Goal: Transaction & Acquisition: Purchase product/service

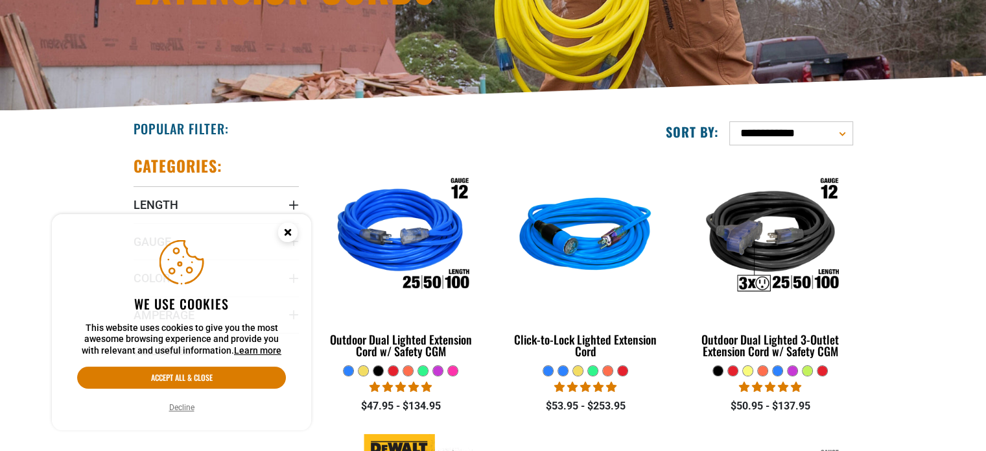
scroll to position [218, 0]
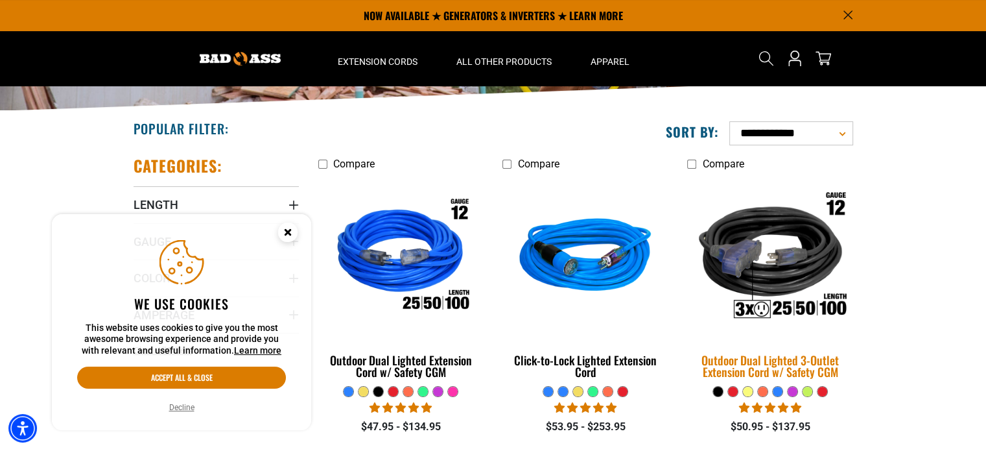
click at [772, 340] on img at bounding box center [770, 257] width 182 height 166
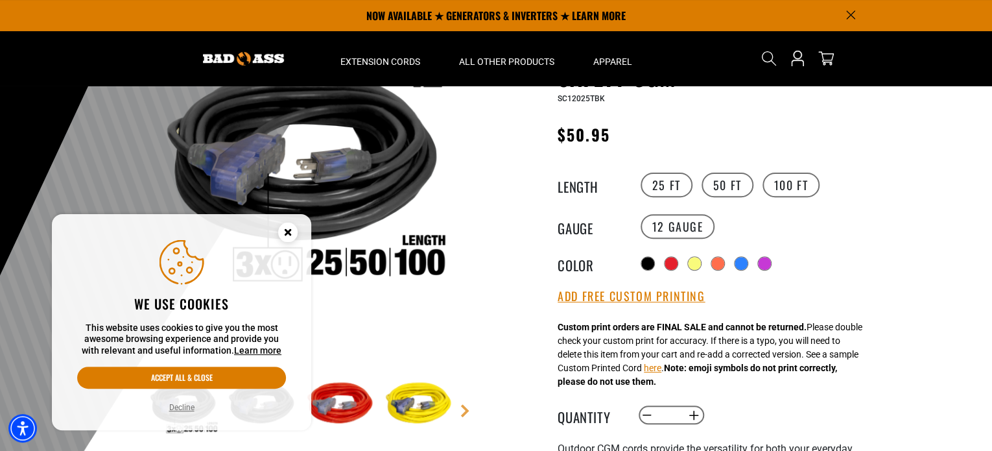
scroll to position [130, 0]
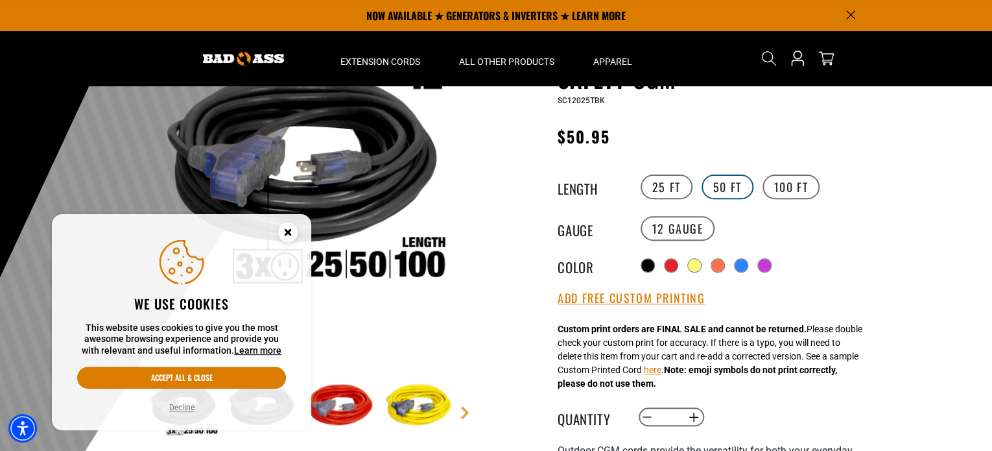
click at [724, 186] on label "50 FT" at bounding box center [727, 186] width 52 height 25
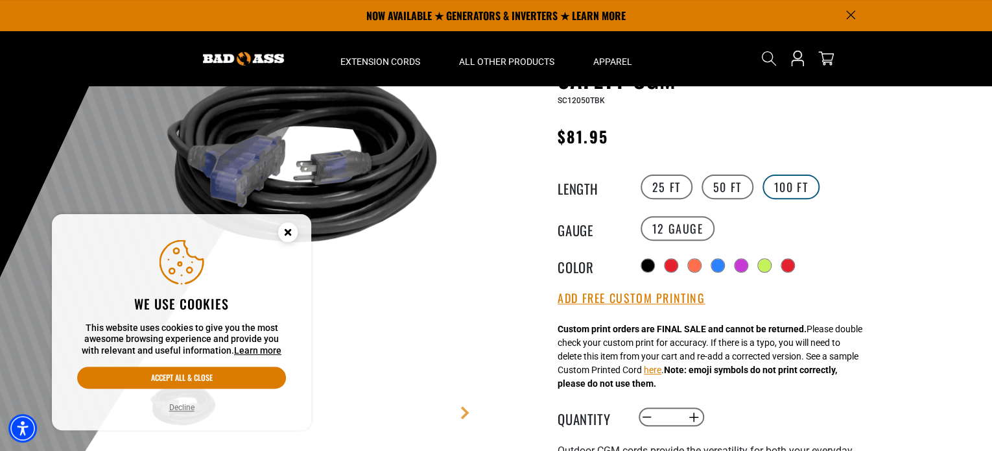
click at [782, 187] on label "100 FT" at bounding box center [791, 186] width 58 height 25
click at [724, 186] on label "50 FT" at bounding box center [727, 186] width 52 height 25
click at [288, 231] on icon "Close this option" at bounding box center [287, 231] width 5 height 5
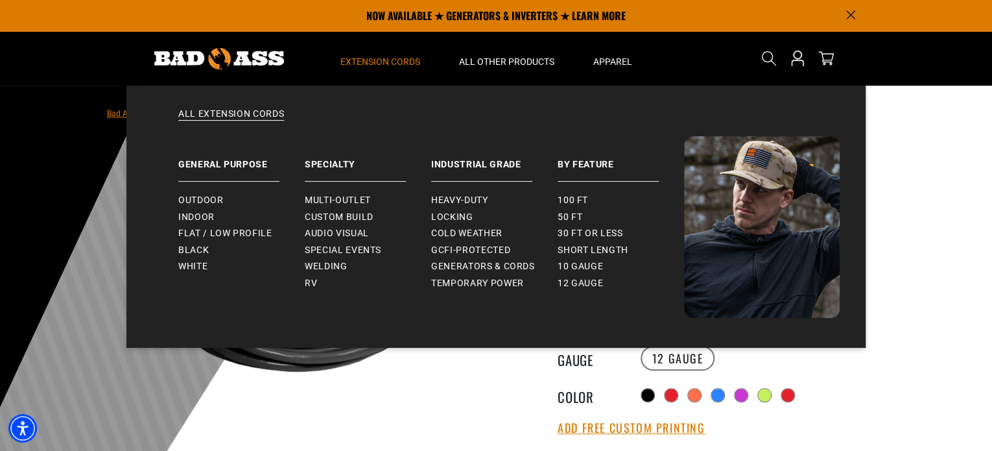
click at [384, 60] on span "Extension Cords" at bounding box center [380, 62] width 80 height 12
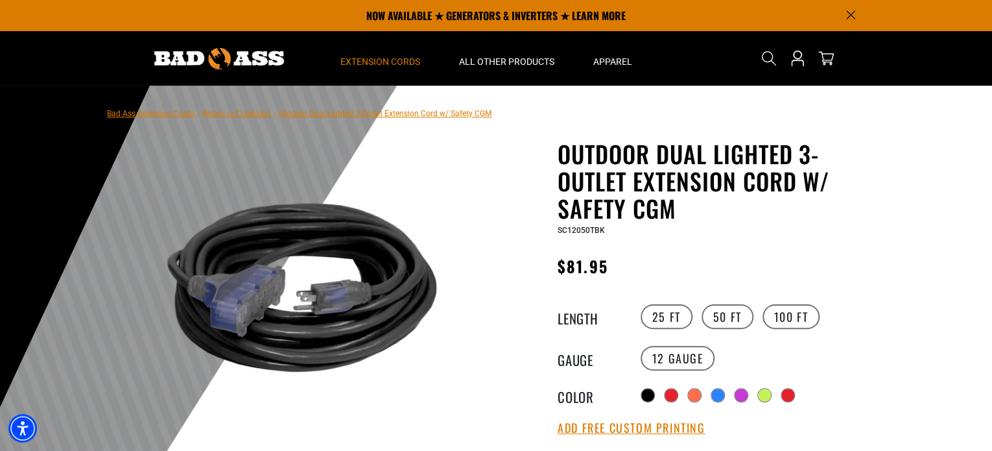
click at [384, 60] on span "Extension Cords" at bounding box center [380, 62] width 80 height 12
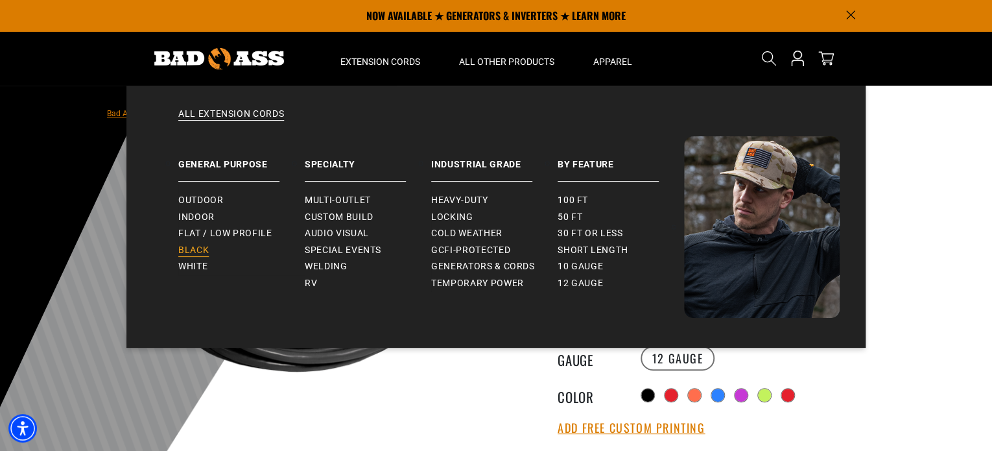
click at [193, 248] on span "Black" at bounding box center [193, 250] width 30 height 12
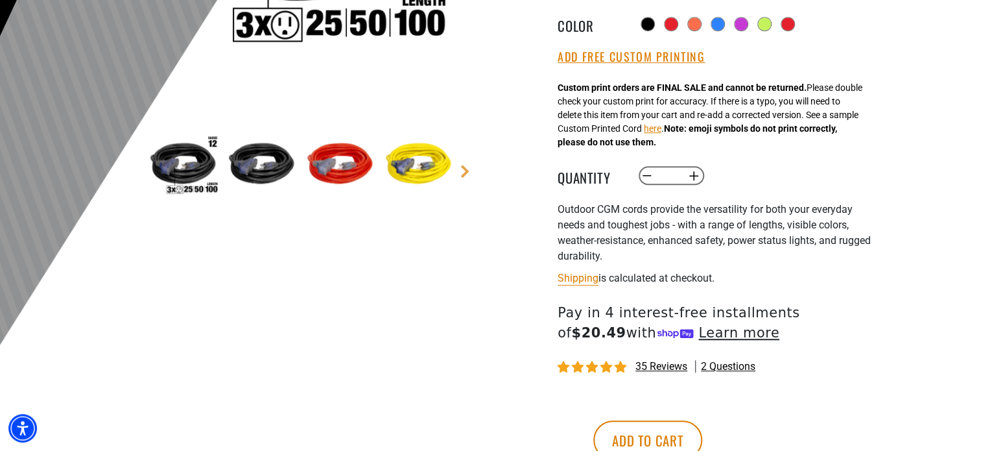
scroll to position [372, 0]
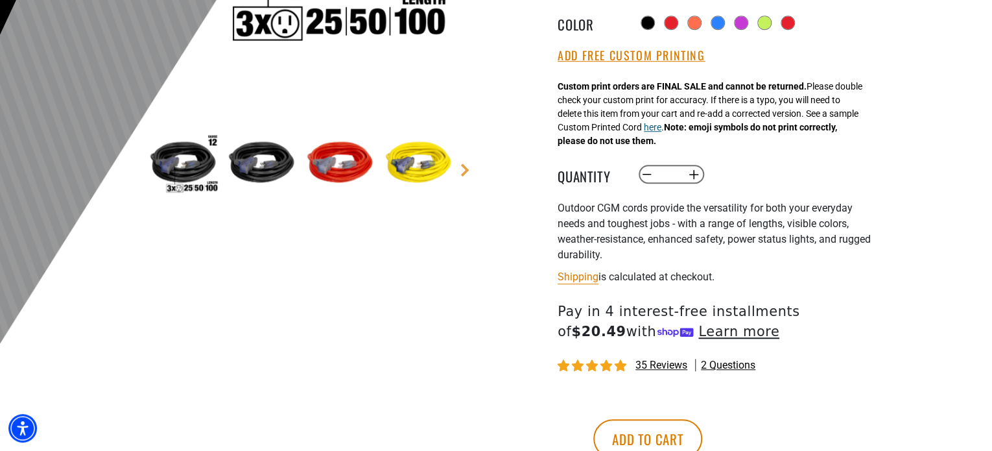
click at [661, 130] on button "here" at bounding box center [653, 128] width 18 height 14
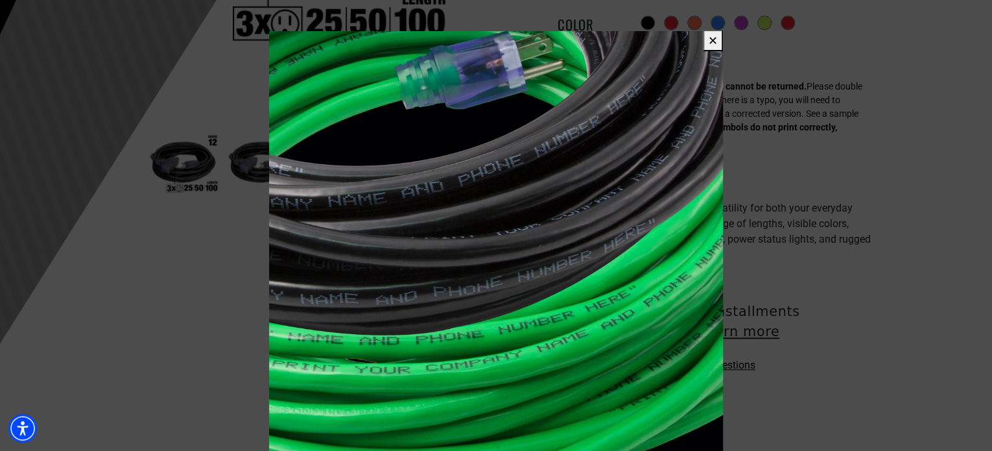
click at [712, 38] on button "✕" at bounding box center [713, 40] width 20 height 21
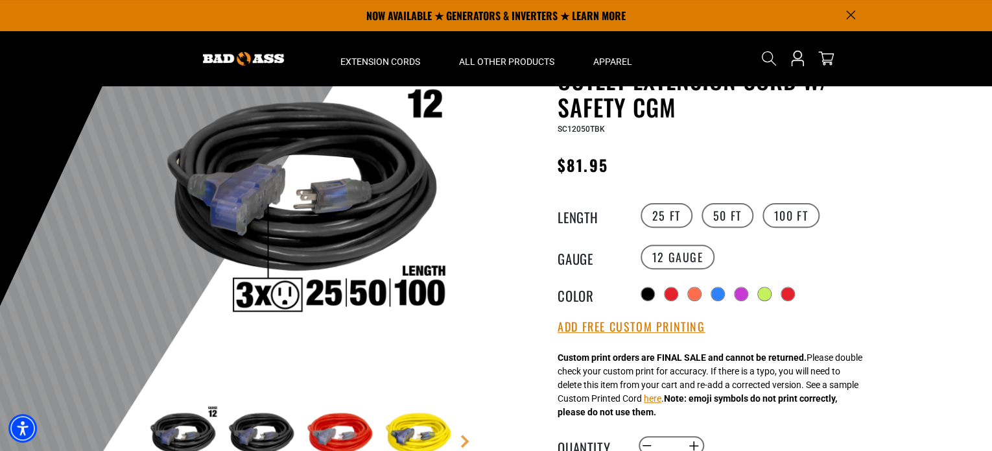
scroll to position [101, 0]
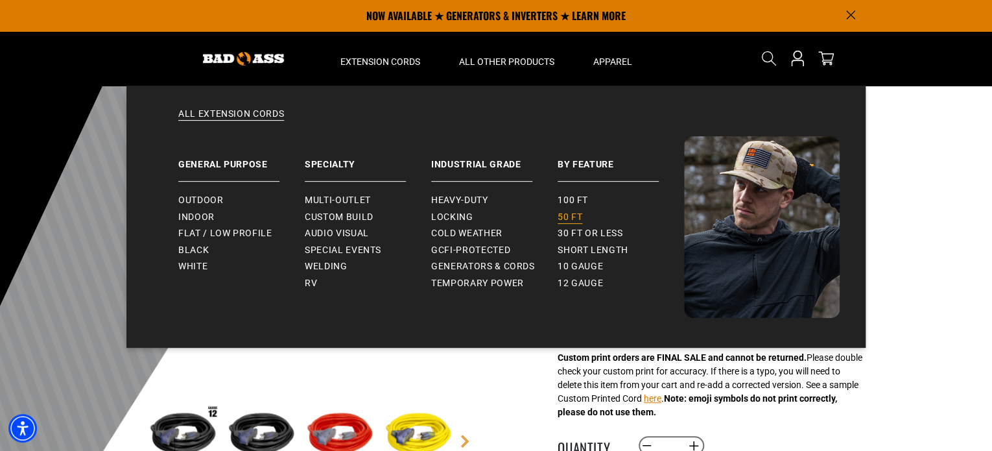
click at [567, 217] on span "50 ft" at bounding box center [569, 217] width 25 height 12
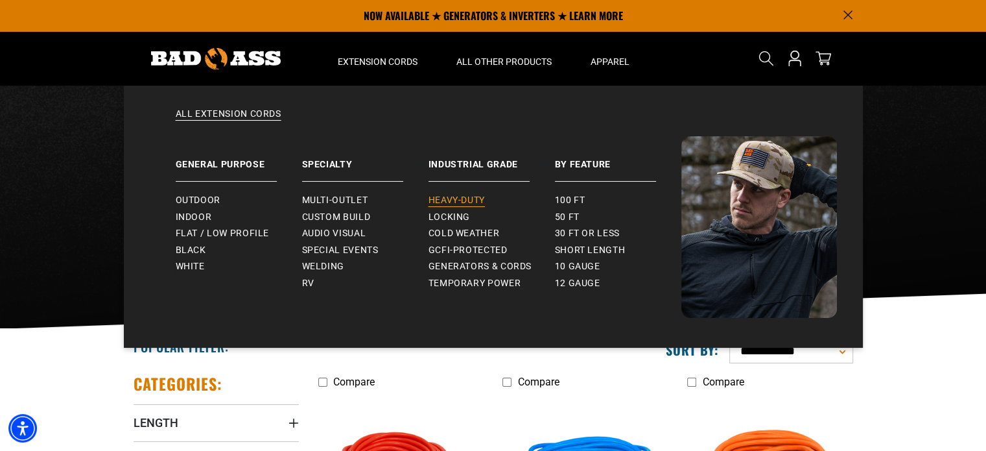
click at [454, 198] on span "Heavy-Duty" at bounding box center [456, 200] width 56 height 12
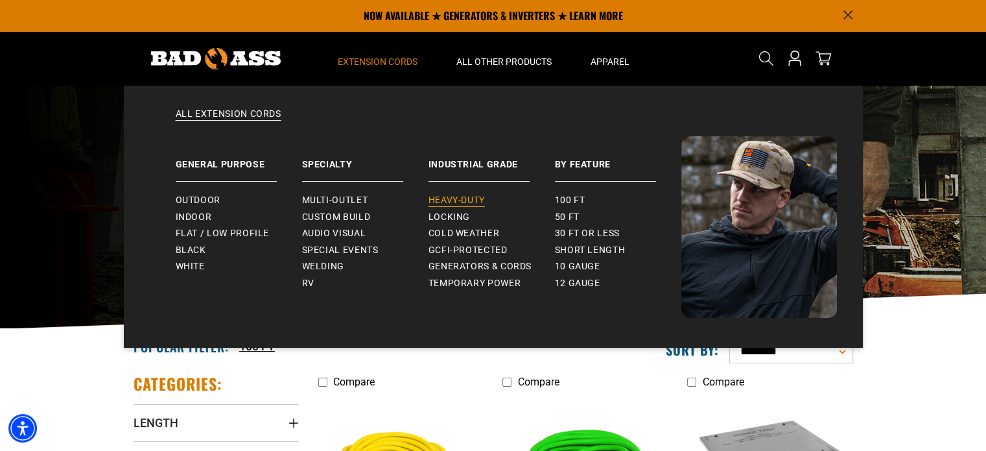
click at [467, 197] on span "Heavy-Duty" at bounding box center [456, 200] width 56 height 12
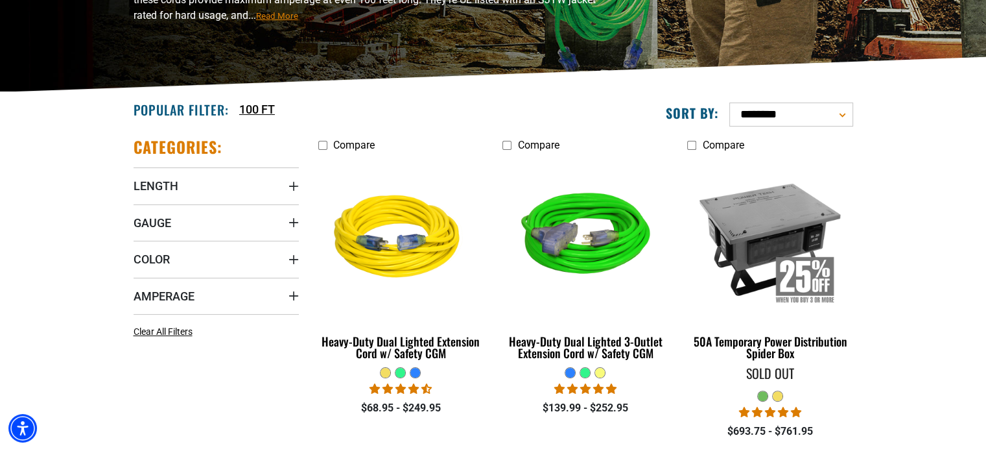
scroll to position [241, 0]
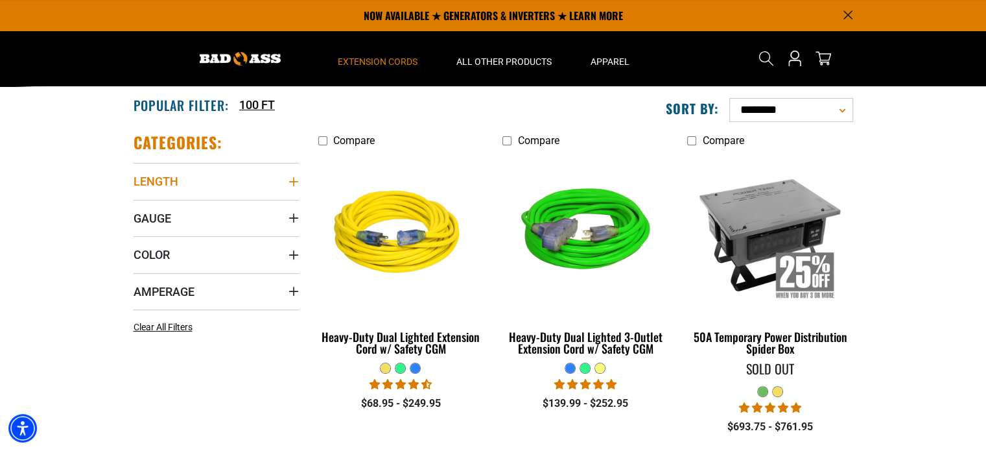
click at [292, 178] on icon "Length" at bounding box center [293, 181] width 10 height 10
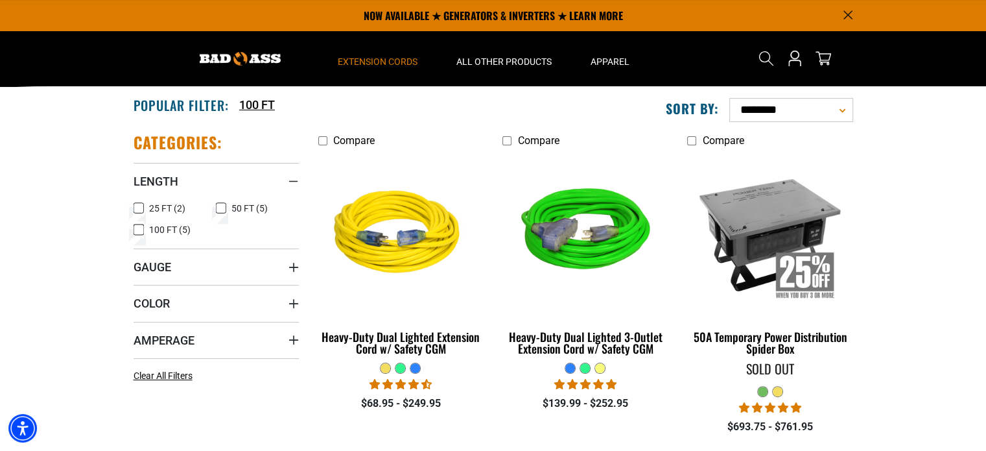
click at [218, 209] on icon at bounding box center [221, 208] width 10 height 17
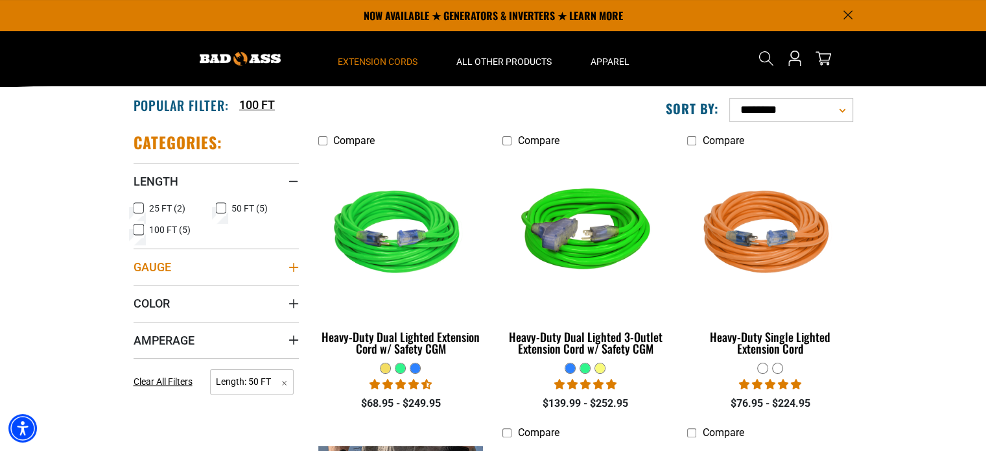
click at [250, 266] on summary "Gauge" at bounding box center [216, 266] width 165 height 36
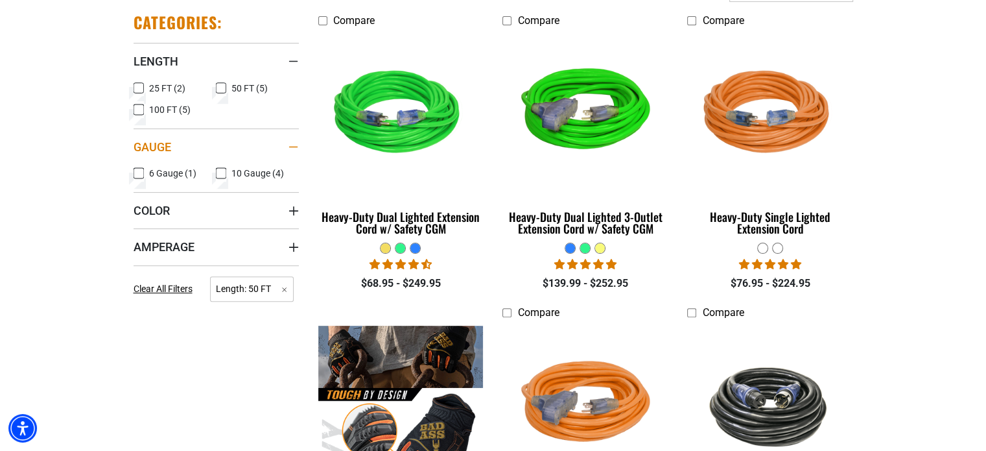
scroll to position [363, 0]
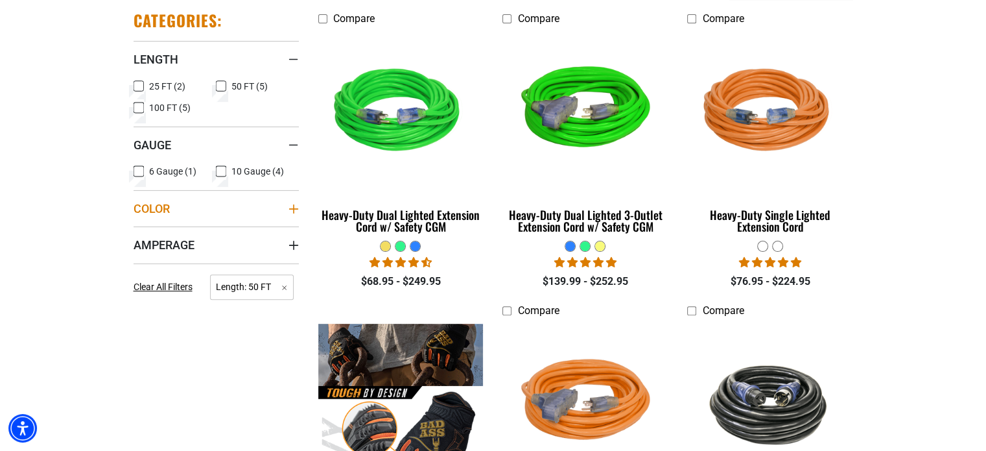
click at [292, 207] on icon "Color" at bounding box center [293, 209] width 10 height 10
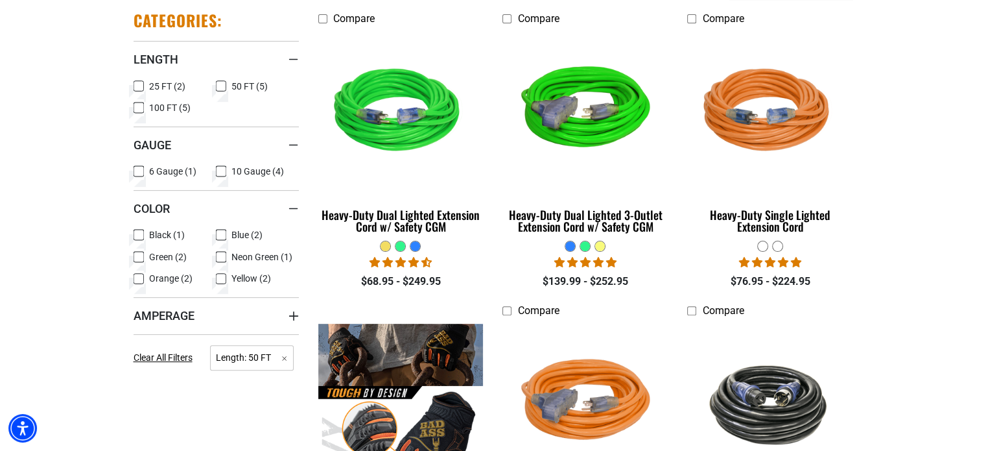
click at [139, 233] on icon at bounding box center [139, 234] width 10 height 17
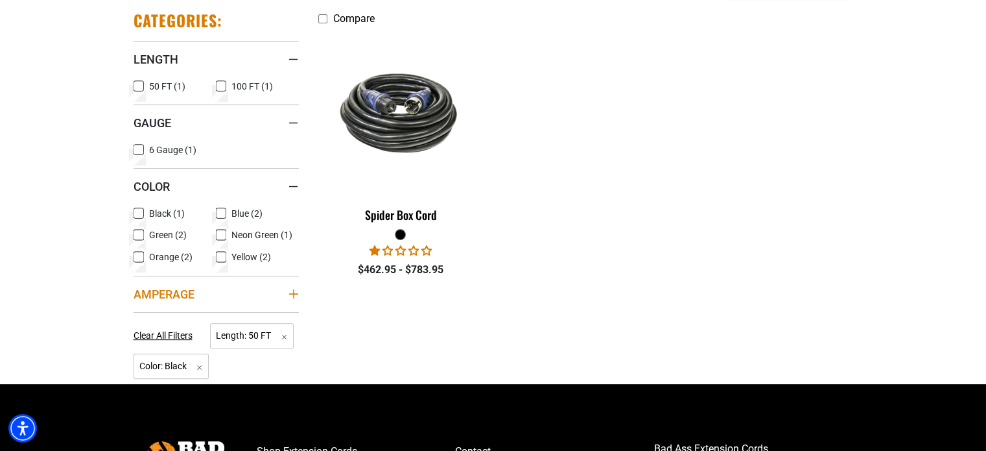
click at [293, 290] on icon "Amperage" at bounding box center [292, 293] width 9 height 9
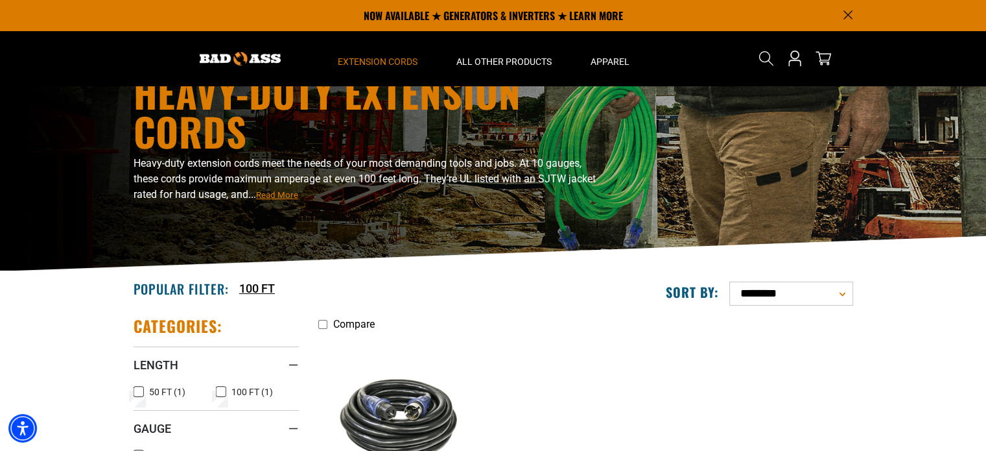
scroll to position [57, 0]
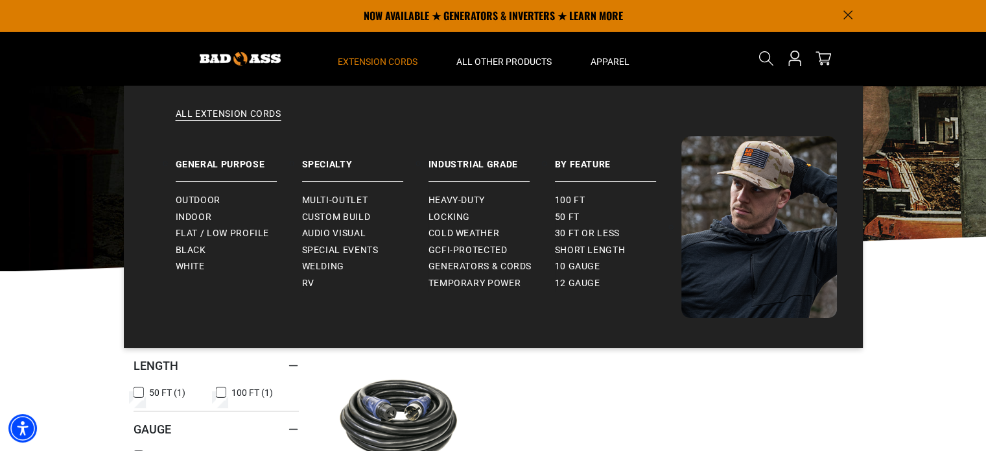
click at [357, 60] on span "Extension Cords" at bounding box center [378, 62] width 80 height 12
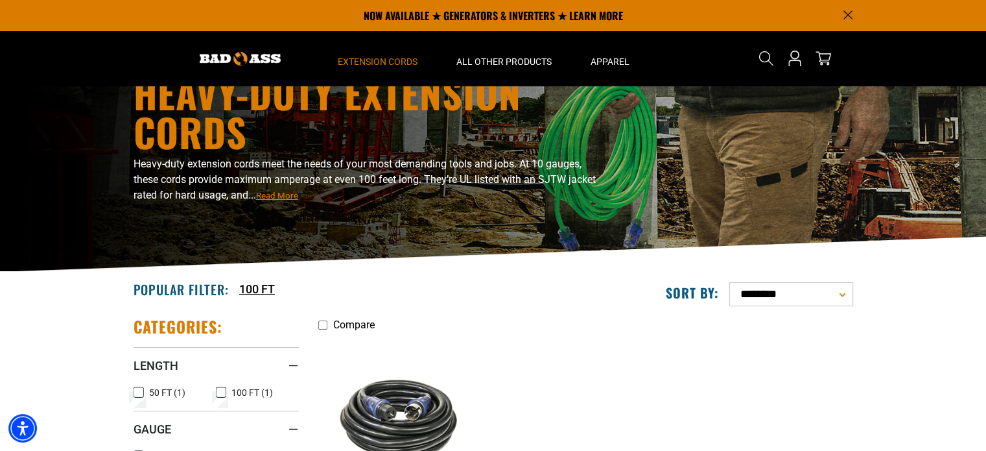
click at [357, 60] on span "Extension Cords" at bounding box center [378, 62] width 80 height 12
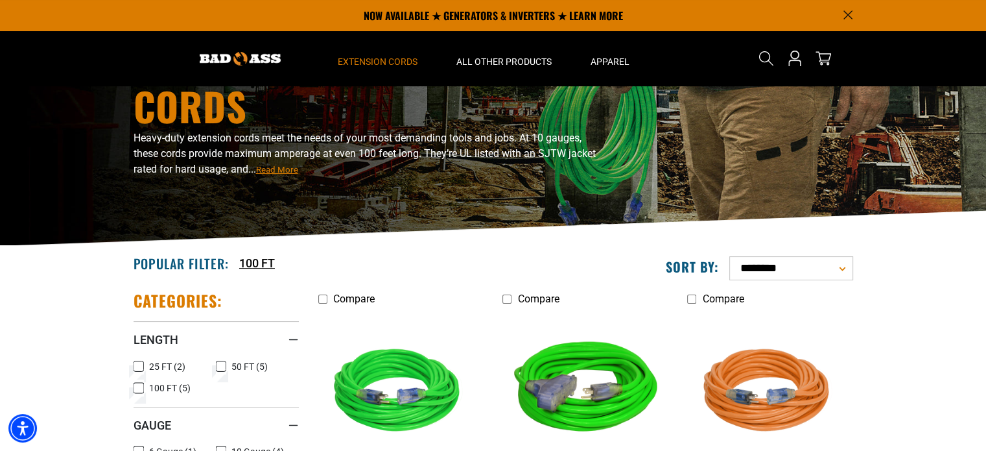
scroll to position [34, 0]
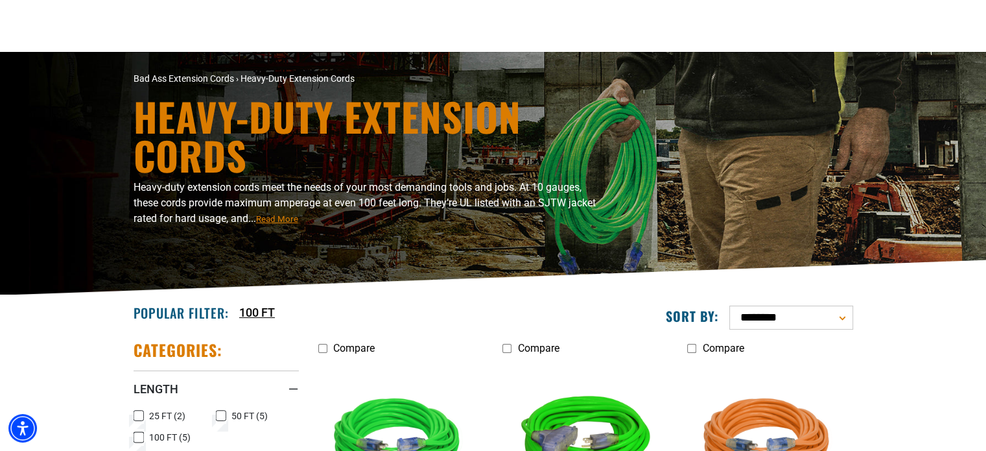
scroll to position [241, 0]
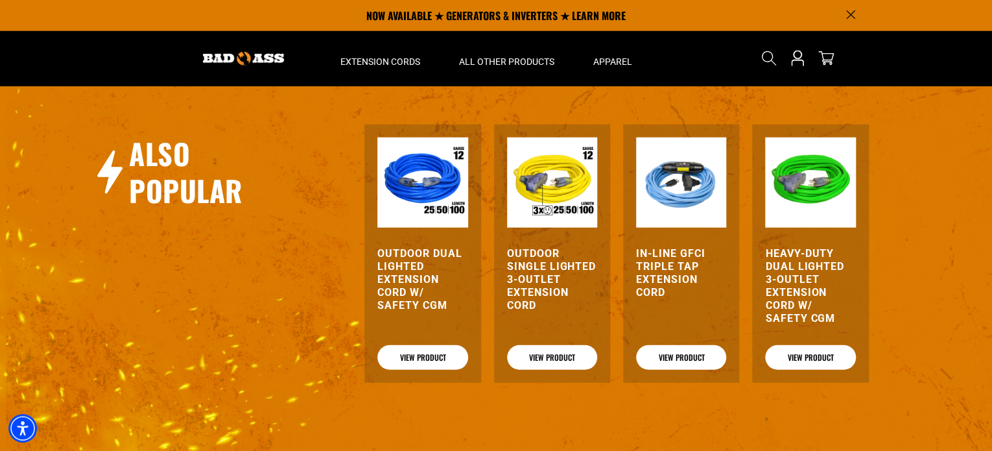
scroll to position [1494, 0]
click at [423, 357] on link "View Product" at bounding box center [422, 357] width 90 height 25
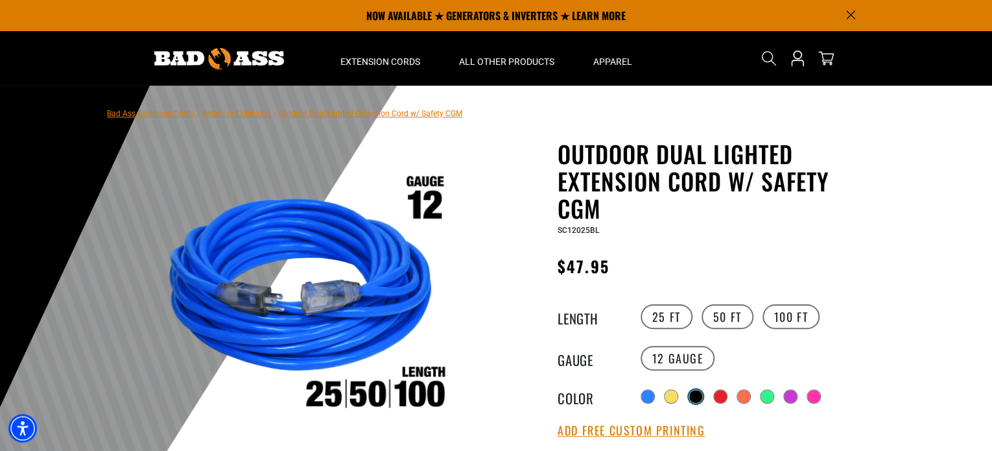
click at [698, 394] on div at bounding box center [695, 396] width 13 height 13
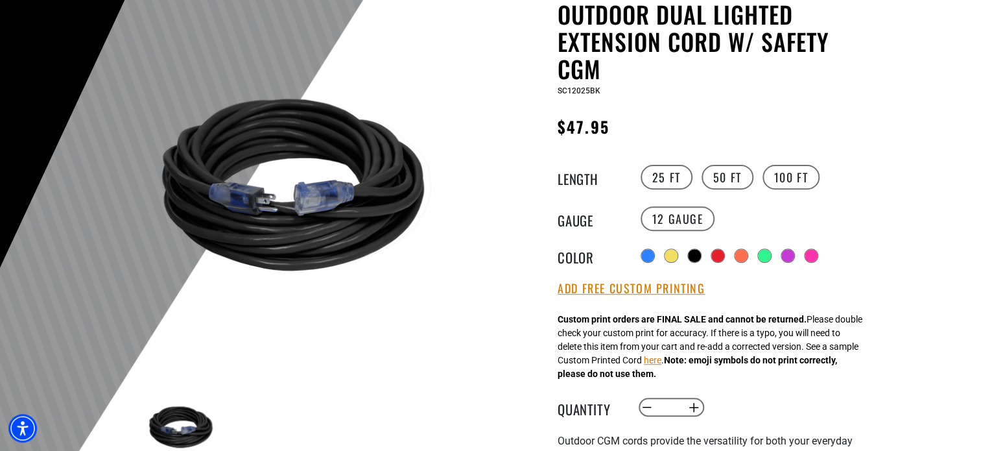
scroll to position [157, 0]
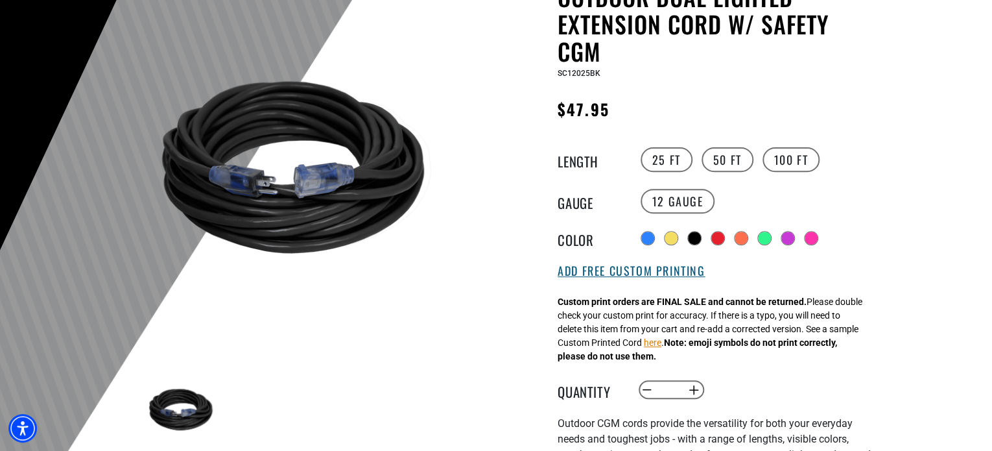
click at [650, 270] on button "Add Free Custom Printing" at bounding box center [630, 271] width 147 height 14
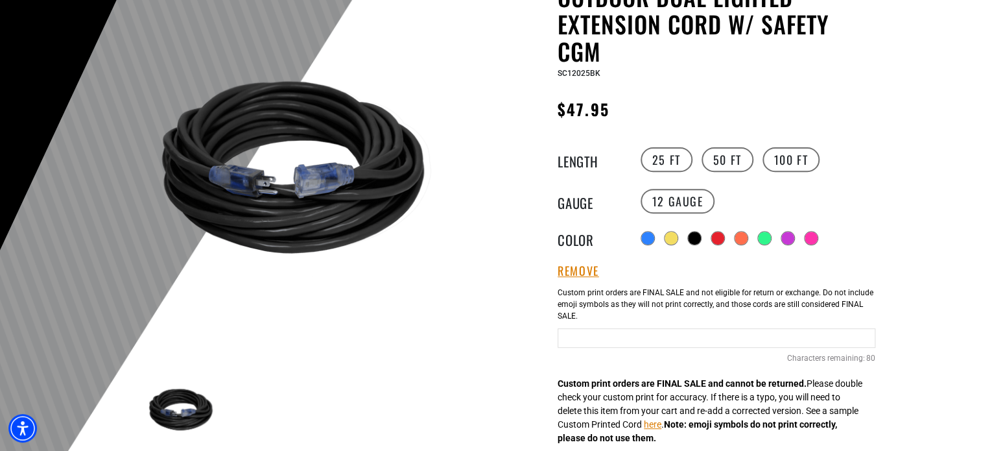
click at [656, 338] on input "text" at bounding box center [716, 337] width 318 height 19
type input "**********"
click at [719, 159] on label "50 FT" at bounding box center [727, 159] width 52 height 25
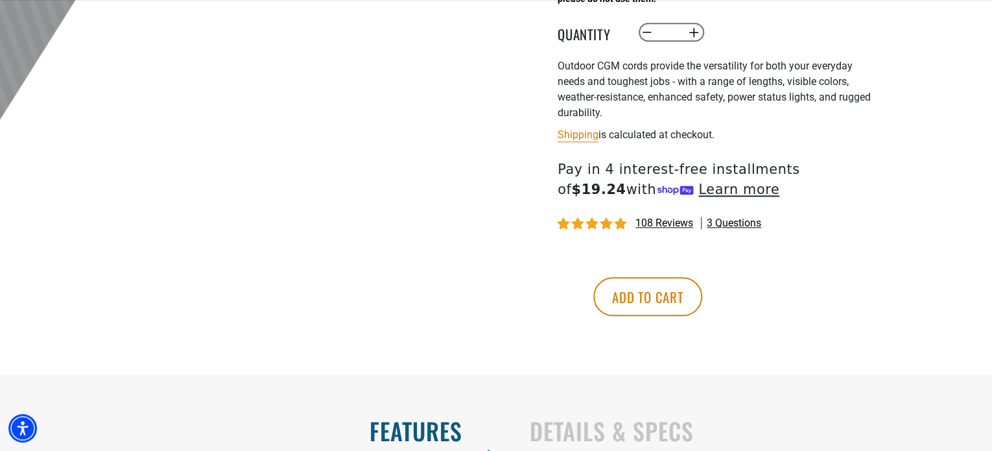
scroll to position [601, 0]
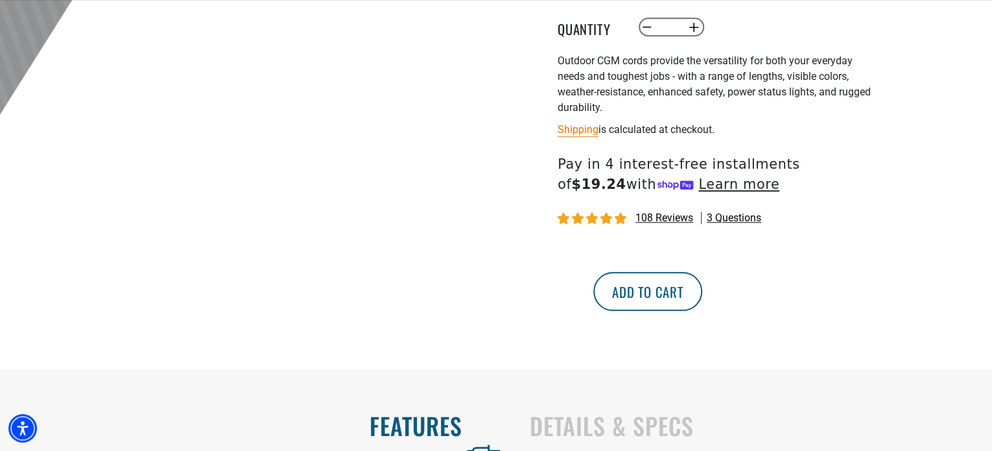
click at [702, 292] on button "Add to cart" at bounding box center [647, 291] width 109 height 39
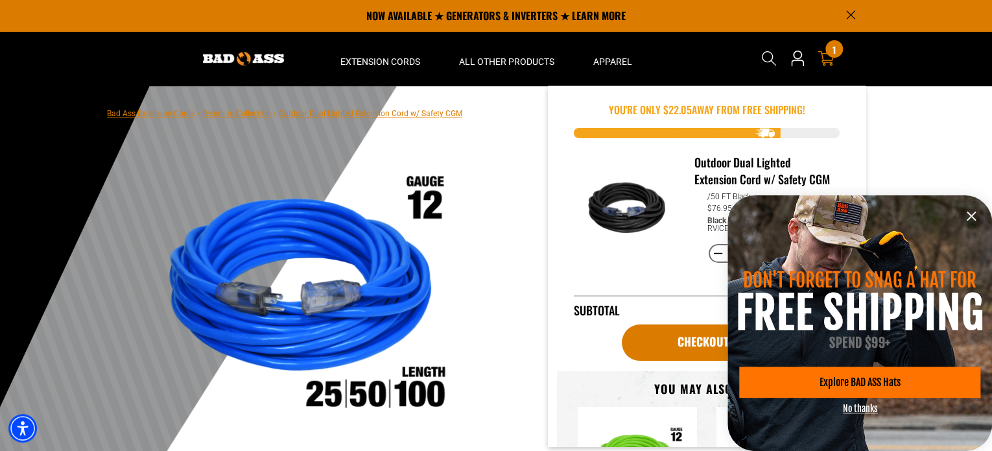
click at [830, 51] on div "1 1 item" at bounding box center [834, 49] width 18 height 18
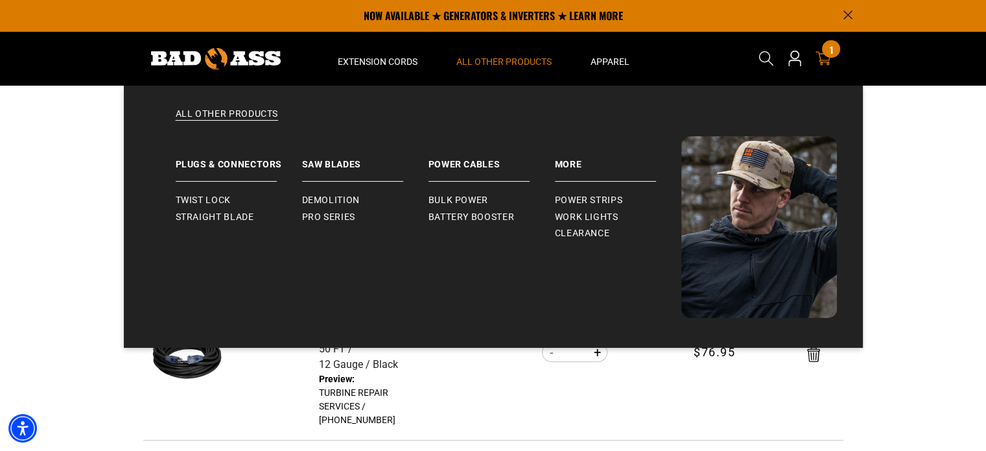
click at [517, 65] on span "All Other Products" at bounding box center [503, 62] width 95 height 12
click at [237, 215] on span "Straight Blade" at bounding box center [215, 217] width 78 height 12
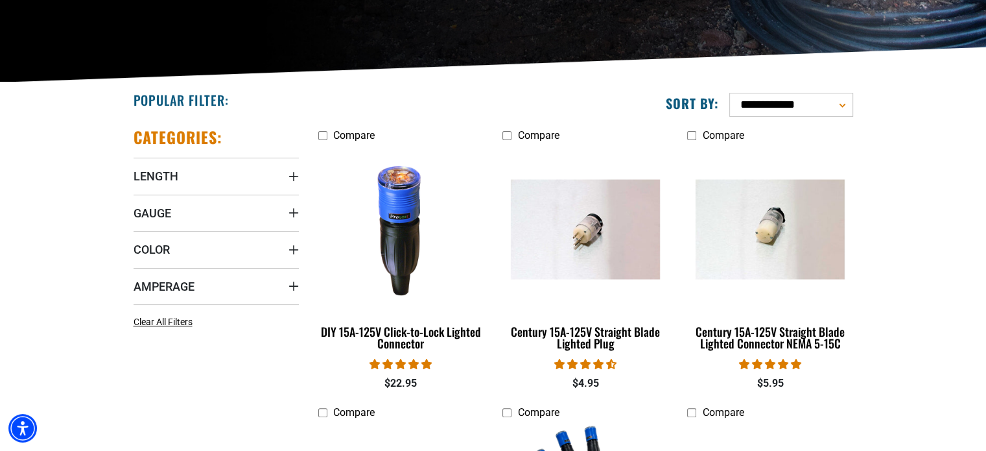
scroll to position [246, 0]
drag, startPoint x: 452, startPoint y: 266, endPoint x: 946, endPoint y: 139, distance: 510.0
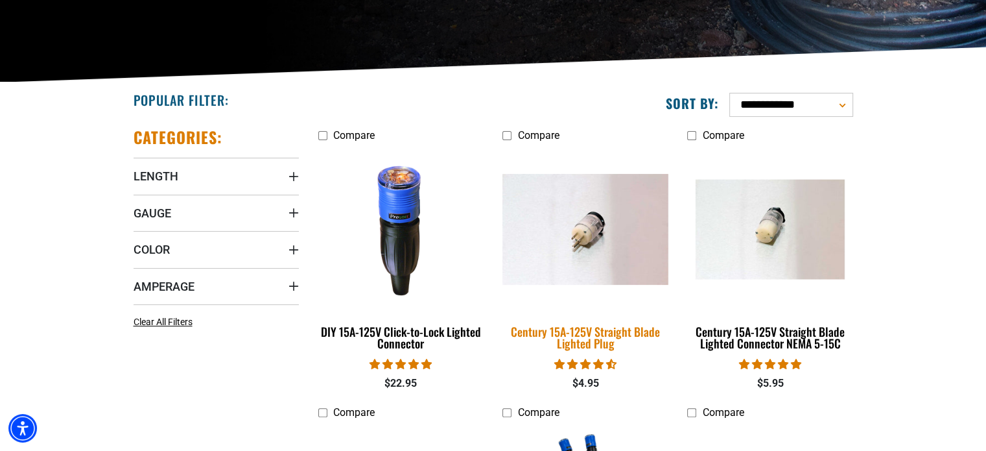
click at [631, 238] on img at bounding box center [586, 229] width 182 height 111
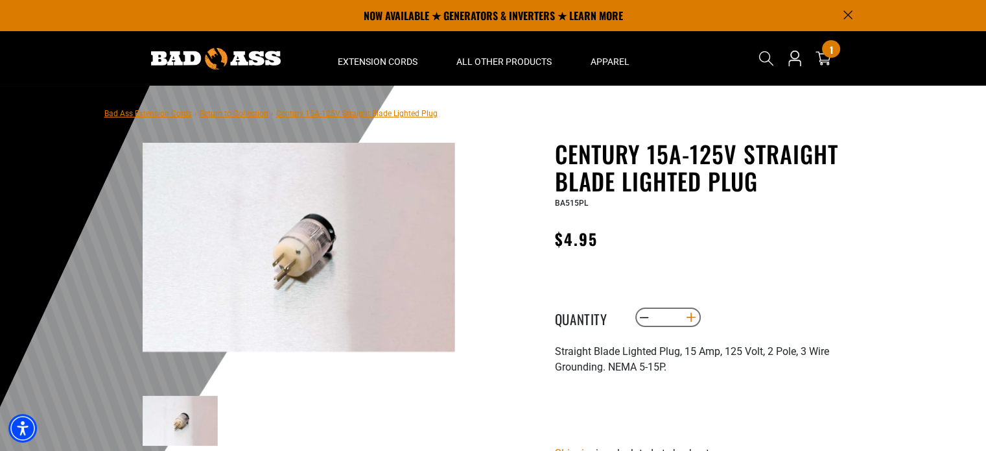
click at [690, 315] on button "Increase quantity for Century 15A-125V Straight Blade Lighted Plug" at bounding box center [691, 317] width 20 height 22
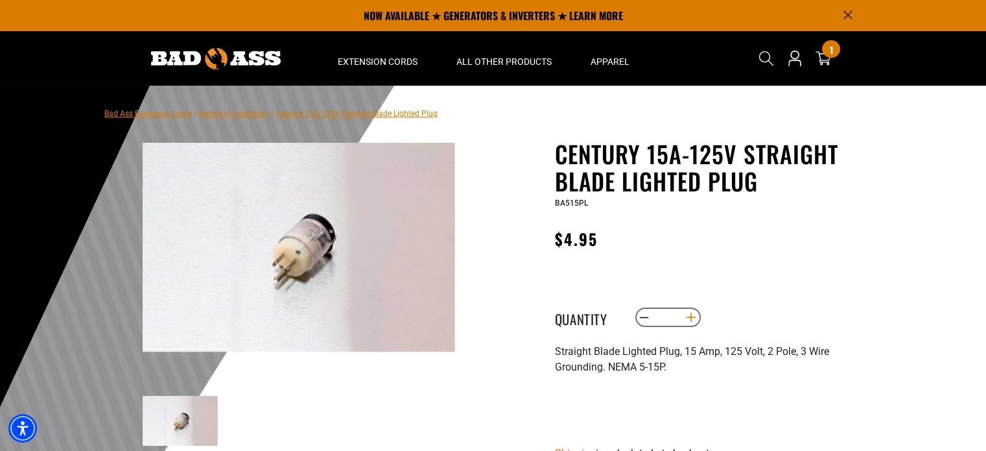
click at [690, 315] on button "Increase quantity for Century 15A-125V Straight Blade Lighted Plug" at bounding box center [691, 317] width 20 height 22
type input "**"
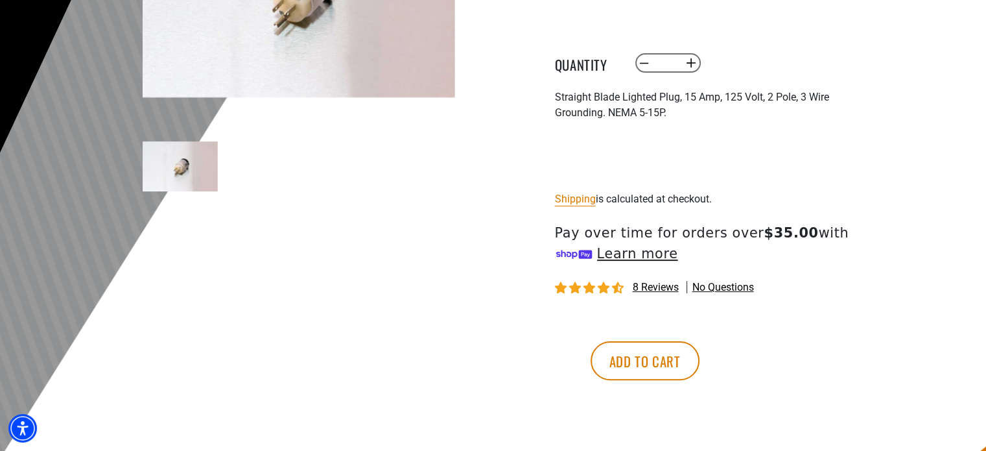
scroll to position [261, 0]
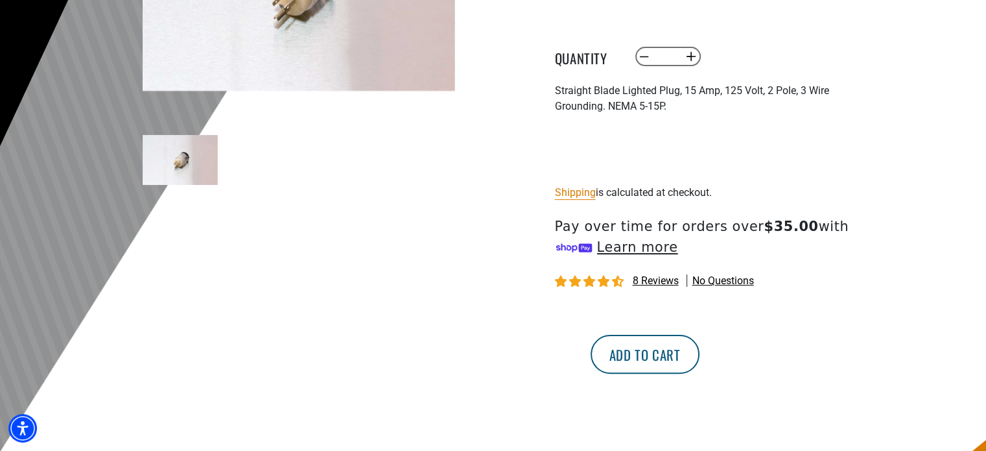
click at [699, 352] on button "Add to cart" at bounding box center [645, 353] width 109 height 39
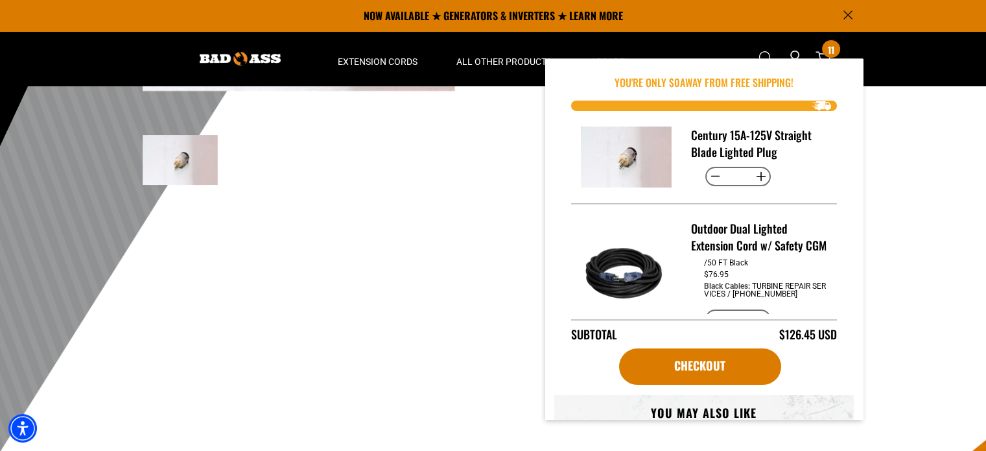
scroll to position [0, 0]
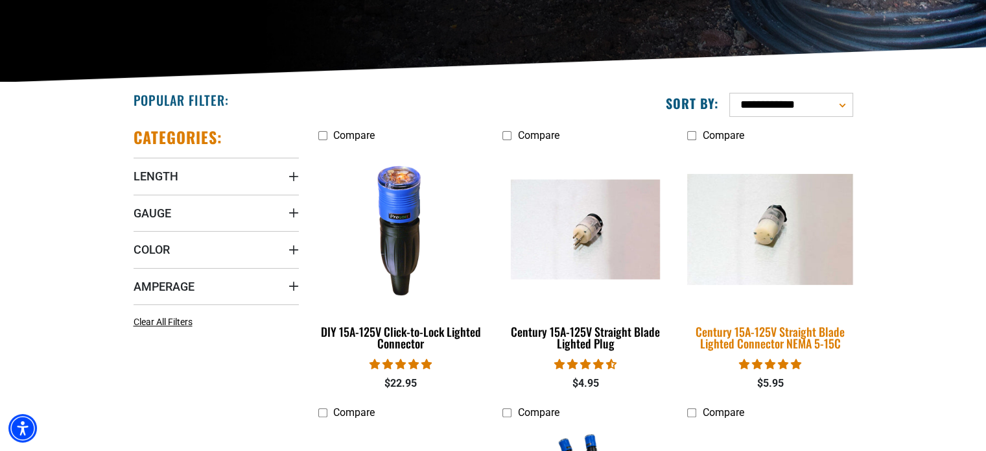
click at [765, 239] on img at bounding box center [770, 229] width 182 height 111
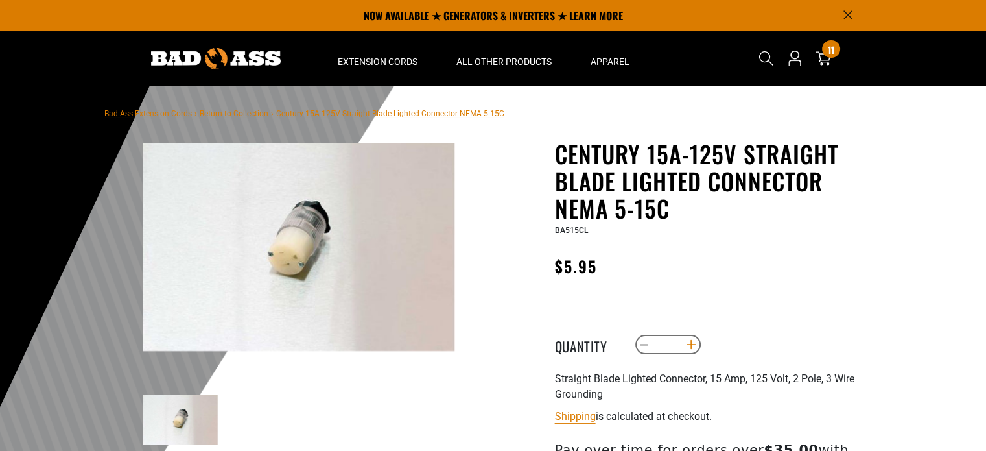
click at [692, 340] on button "Increase quantity for Century 15A-125V Straight Blade Lighted Connector NEMA 5-…" at bounding box center [691, 344] width 20 height 22
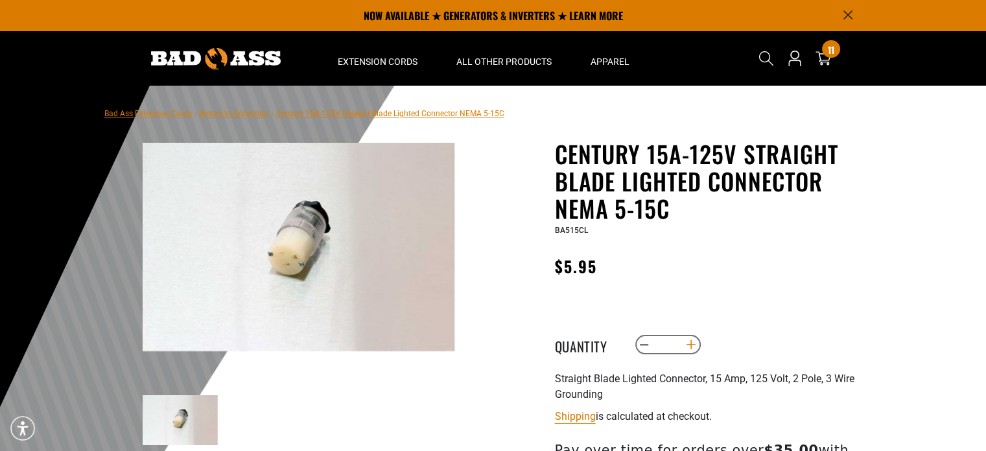
click at [692, 340] on button "Increase quantity for Century 15A-125V Straight Blade Lighted Connector NEMA 5-…" at bounding box center [691, 344] width 20 height 22
type input "**"
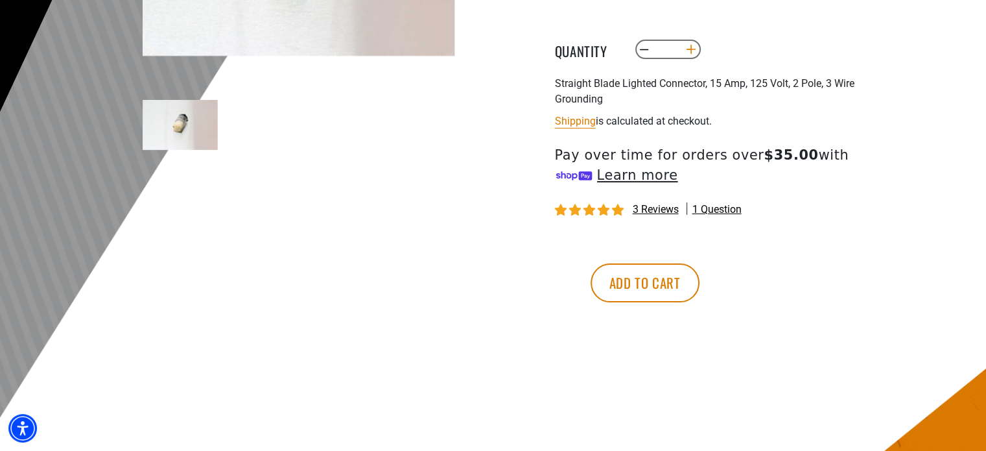
scroll to position [296, 0]
click at [699, 282] on button "Add to cart" at bounding box center [645, 282] width 109 height 39
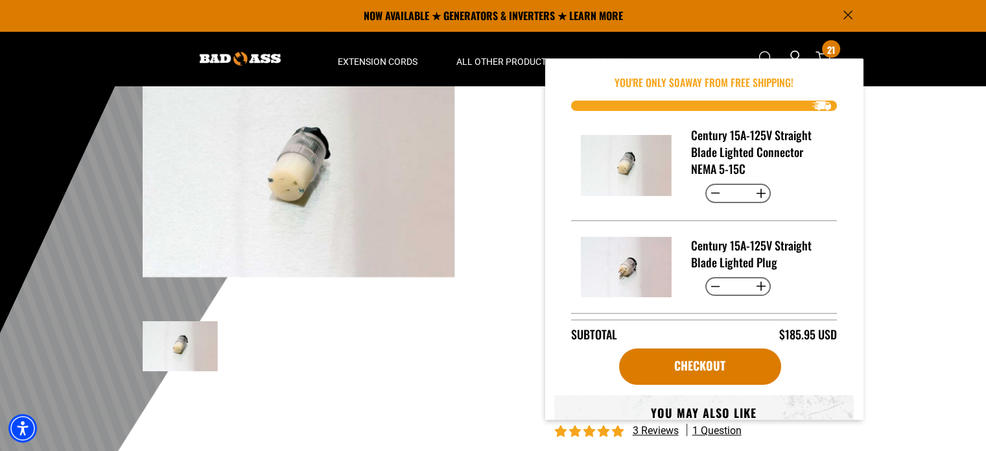
scroll to position [64, 0]
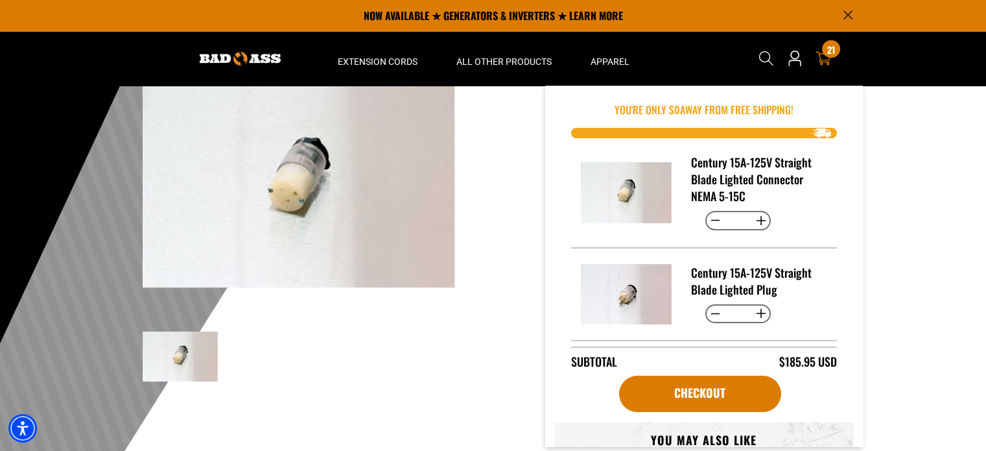
click at [830, 47] on span "21" at bounding box center [831, 50] width 8 height 10
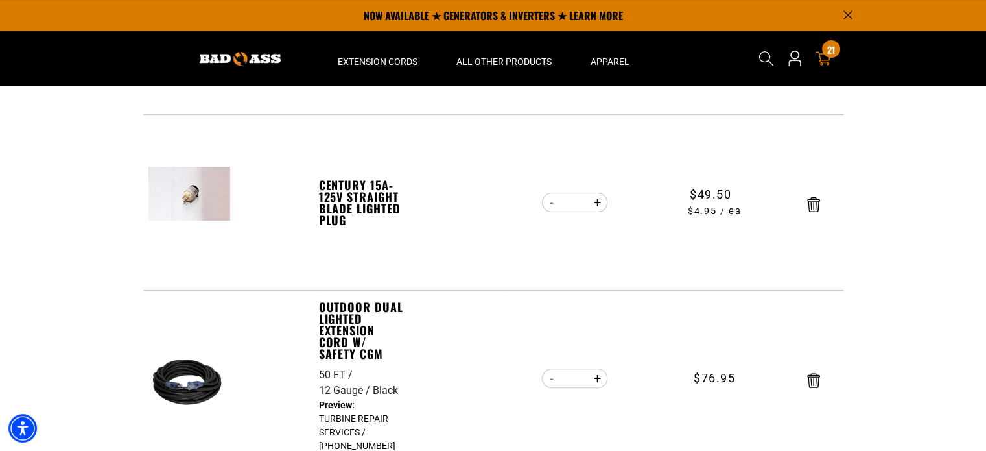
scroll to position [324, 0]
click at [918, 247] on section "Your cart Your cart is empty Continue Shopping Item Quantity Price ** **" at bounding box center [493, 281] width 986 height 1040
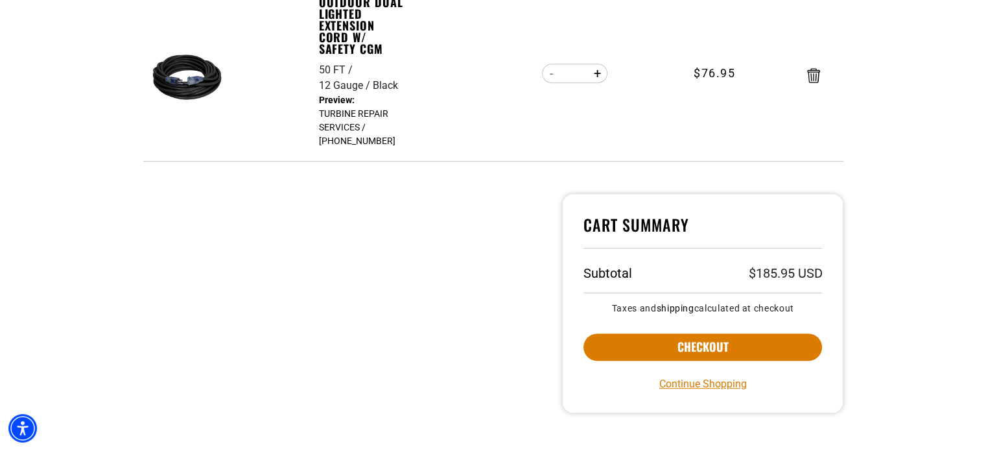
scroll to position [643, 0]
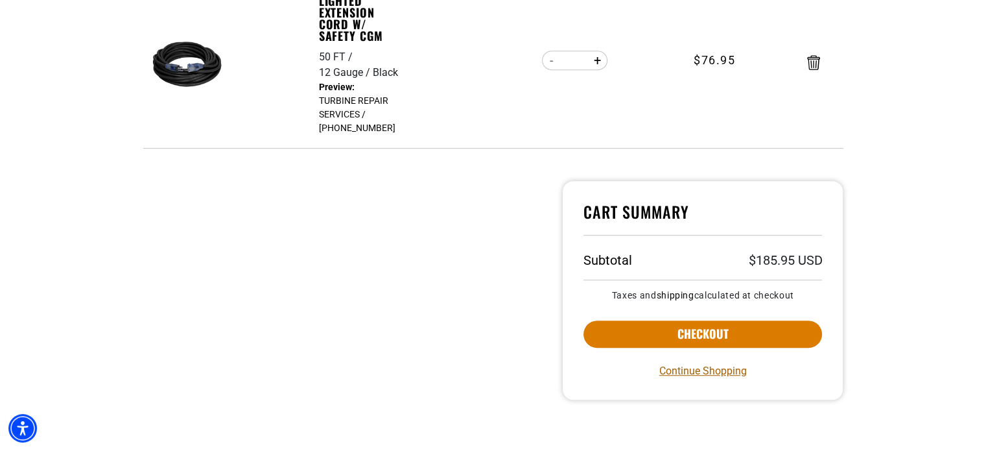
click at [712, 369] on link "Continue Shopping" at bounding box center [703, 371] width 88 height 16
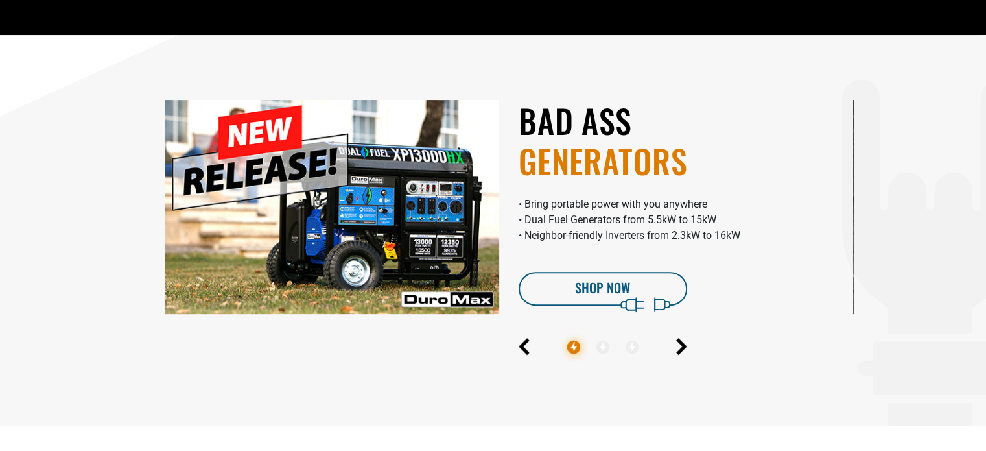
scroll to position [371, 0]
click at [682, 343] on icon "Next" at bounding box center [680, 345] width 7 height 15
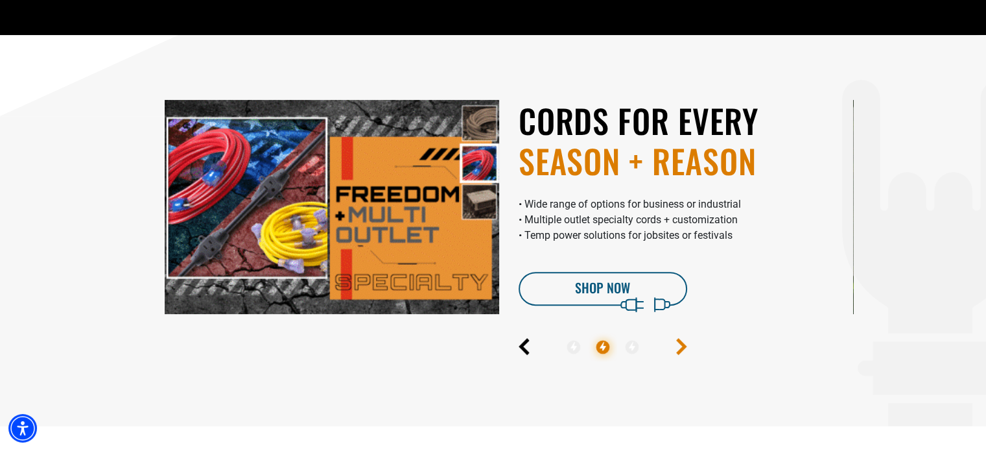
click at [682, 343] on icon "Next" at bounding box center [680, 345] width 7 height 15
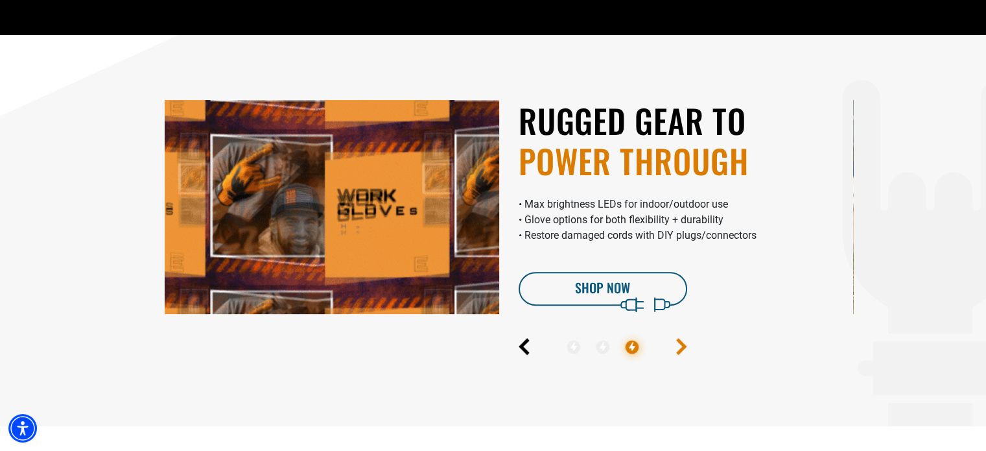
click at [682, 343] on icon "Next" at bounding box center [680, 345] width 7 height 15
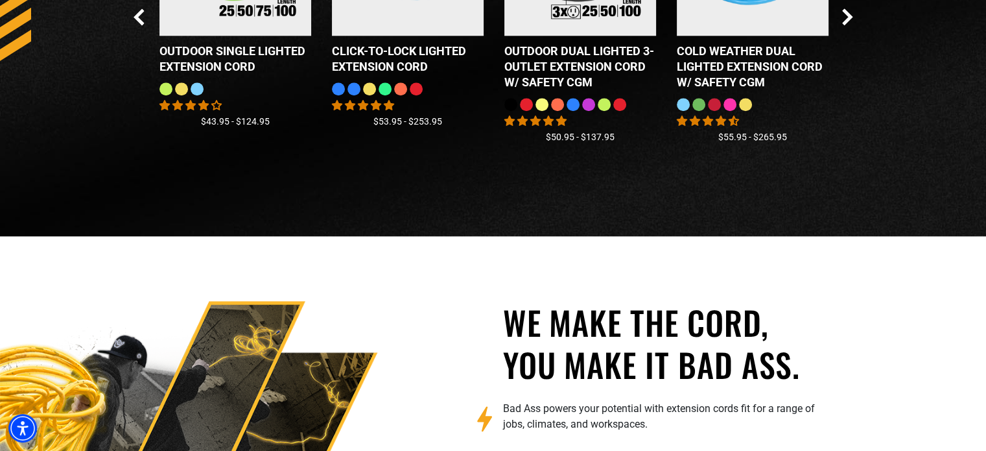
scroll to position [1359, 0]
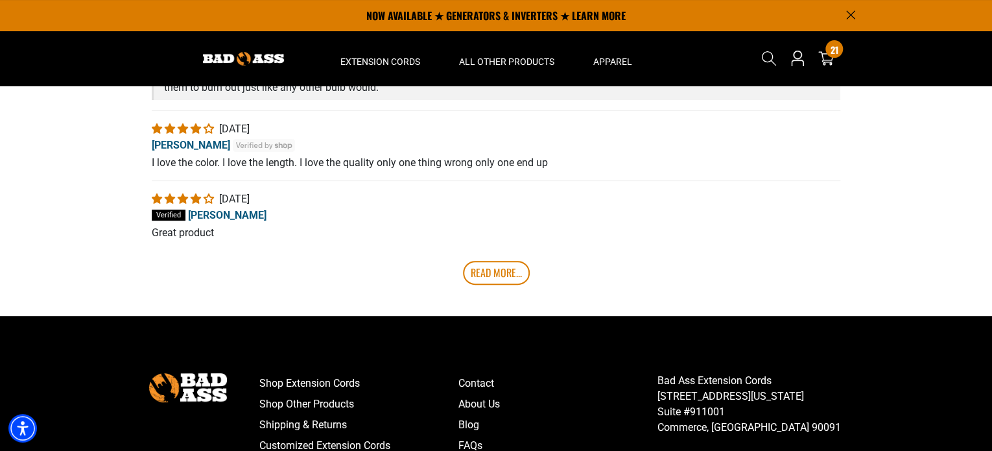
scroll to position [2617, 0]
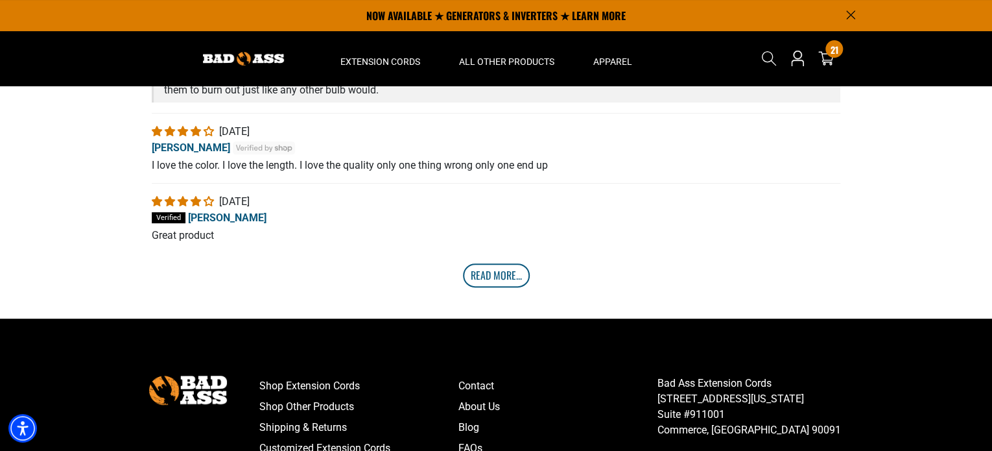
click at [500, 277] on link "Read More..." at bounding box center [496, 274] width 67 height 23
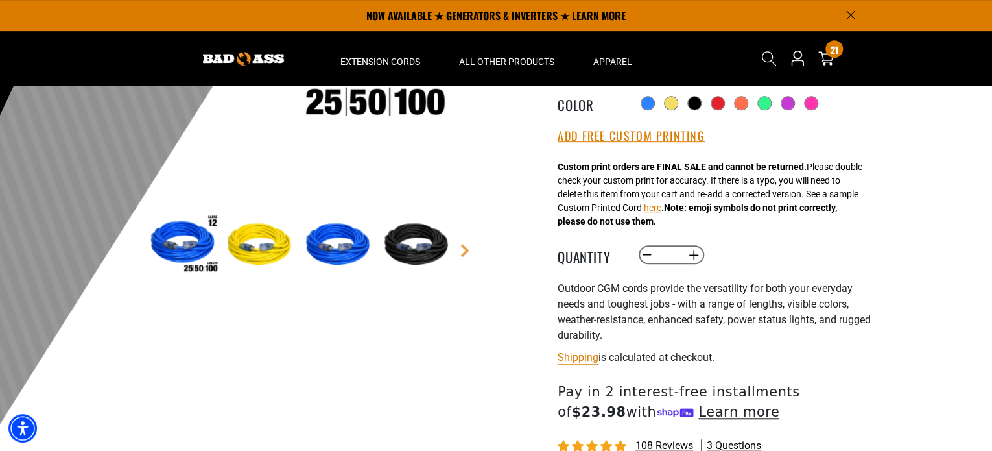
scroll to position [0, 0]
